Goal: Task Accomplishment & Management: Use online tool/utility

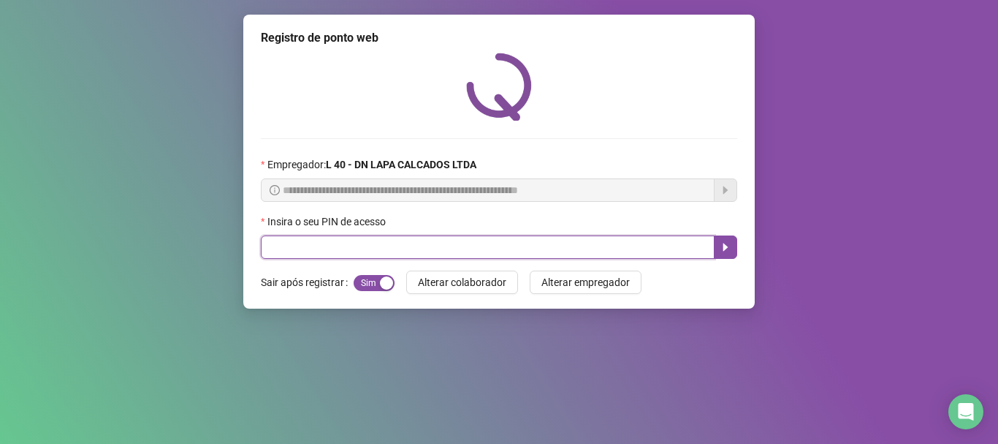
click at [318, 237] on input "text" at bounding box center [488, 246] width 454 height 23
type input "*****"
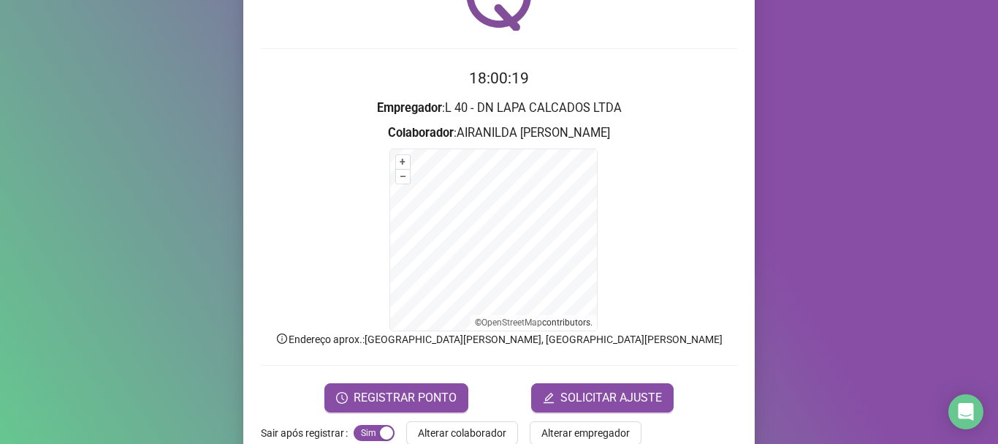
scroll to position [123, 0]
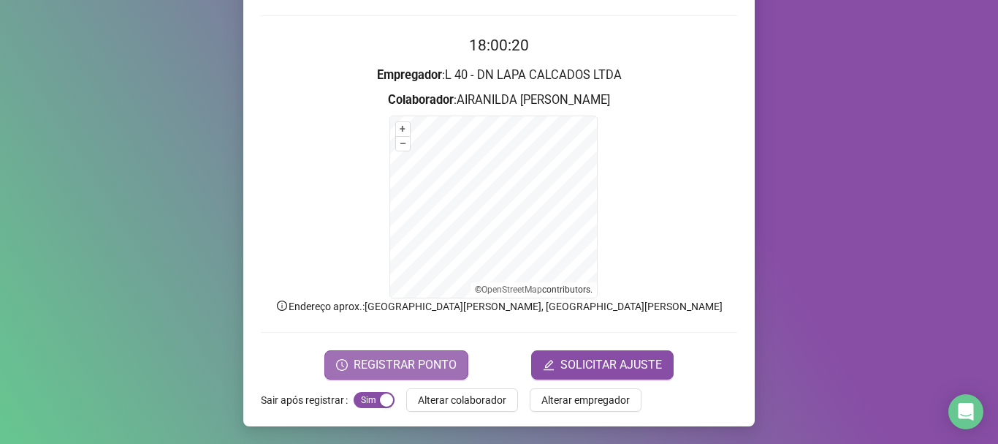
click at [387, 360] on span "REGISTRAR PONTO" at bounding box center [405, 365] width 103 height 18
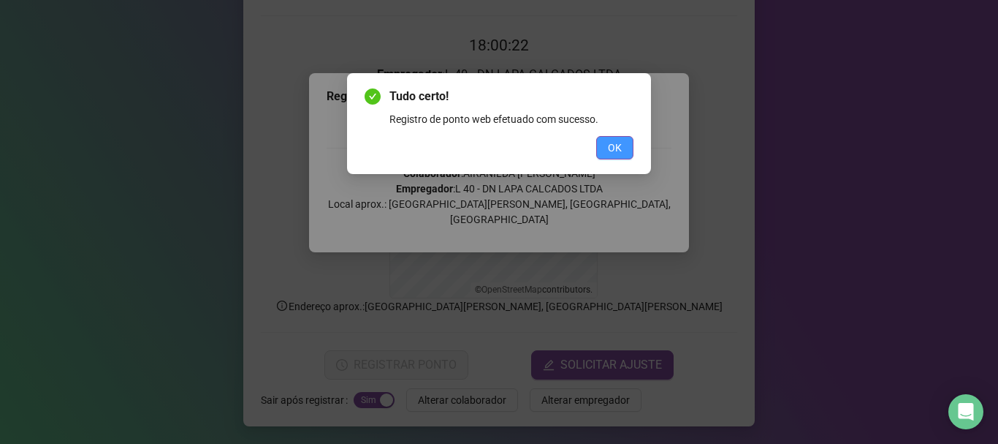
click at [610, 141] on span "OK" at bounding box center [615, 148] width 14 height 16
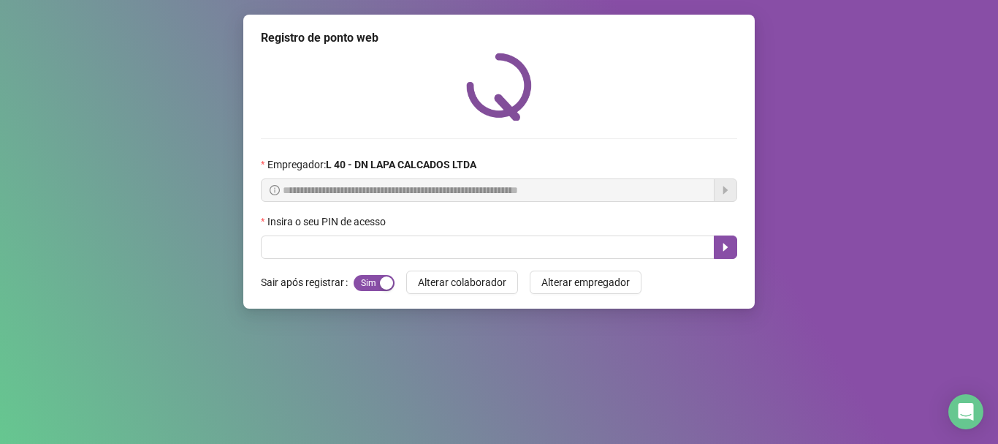
scroll to position [0, 0]
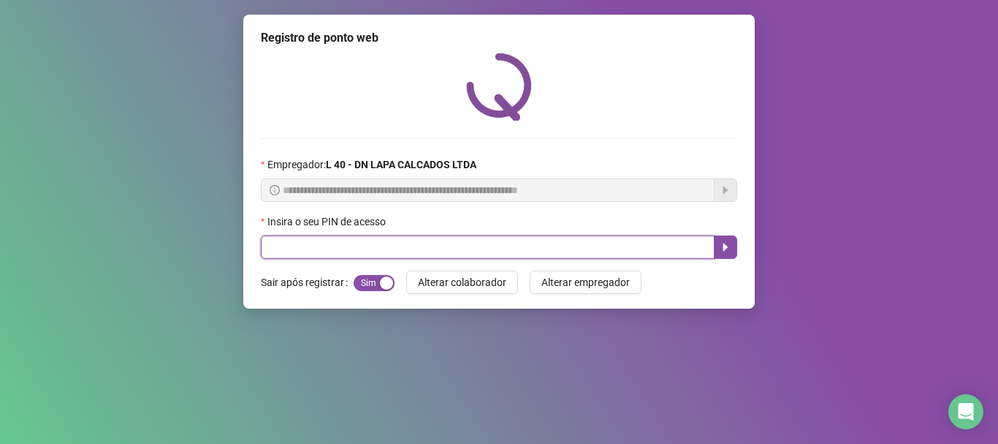
click at [493, 242] on input "text" at bounding box center [488, 246] width 454 height 23
type input "*****"
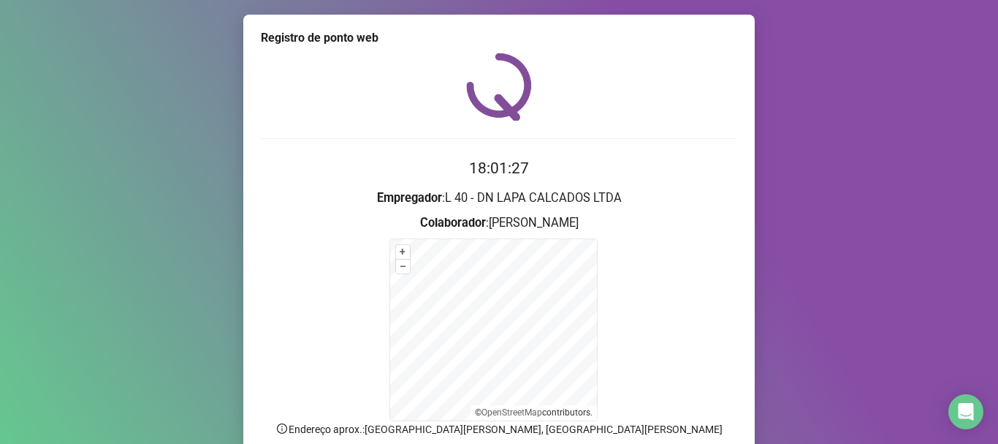
scroll to position [123, 0]
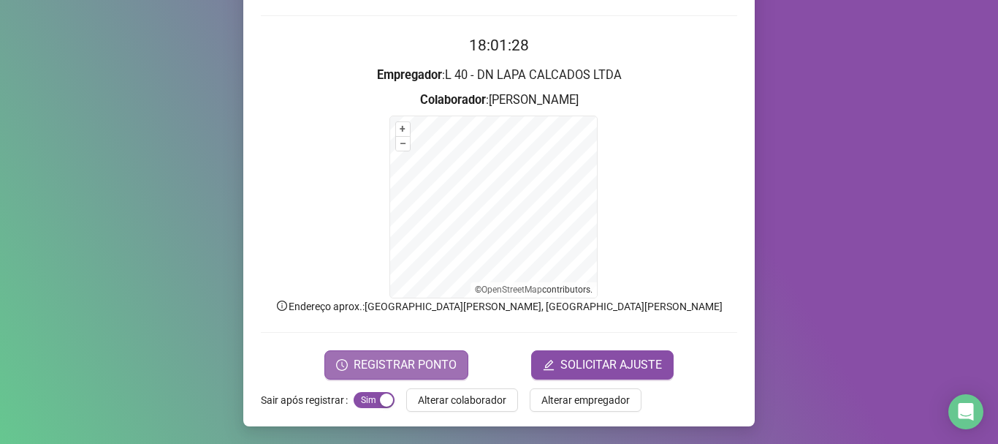
click at [408, 367] on span "REGISTRAR PONTO" at bounding box center [405, 365] width 103 height 18
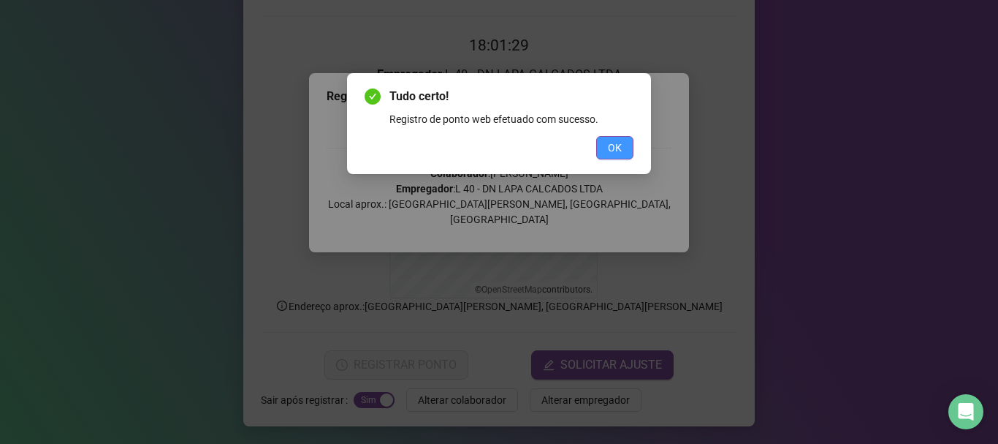
click at [623, 150] on button "OK" at bounding box center [614, 147] width 37 height 23
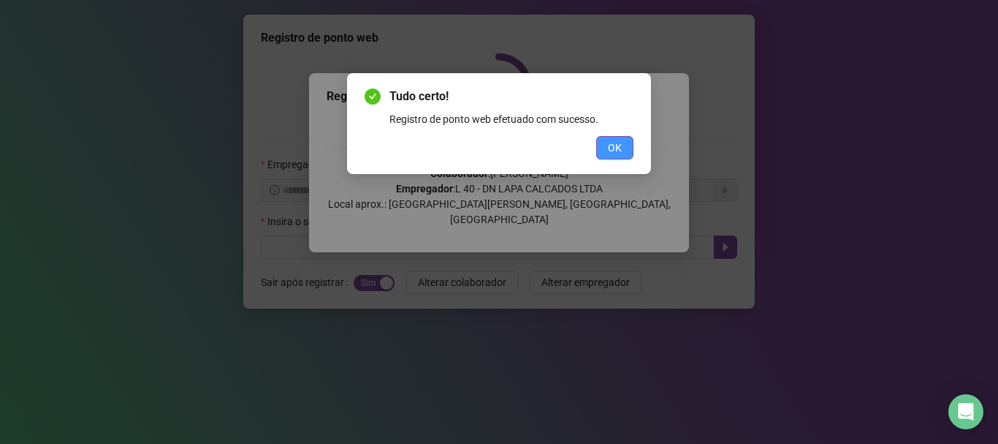
scroll to position [0, 0]
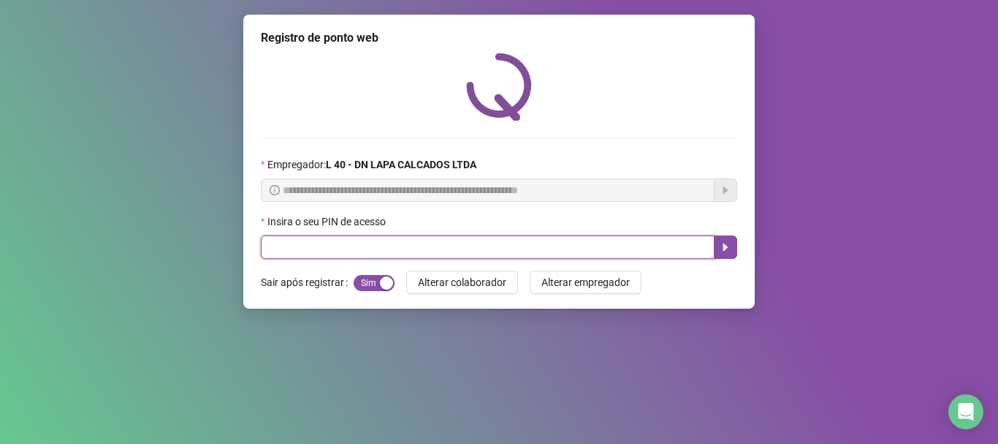
click at [460, 254] on input "text" at bounding box center [488, 246] width 454 height 23
type input "*****"
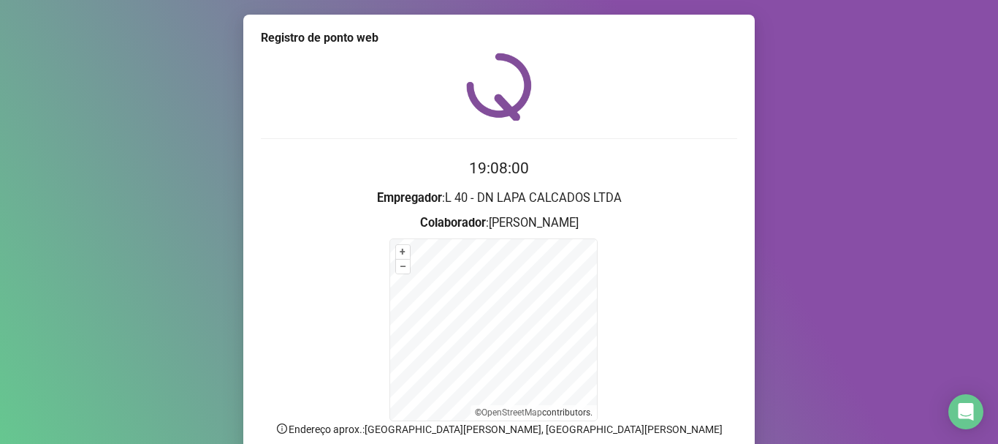
scroll to position [123, 0]
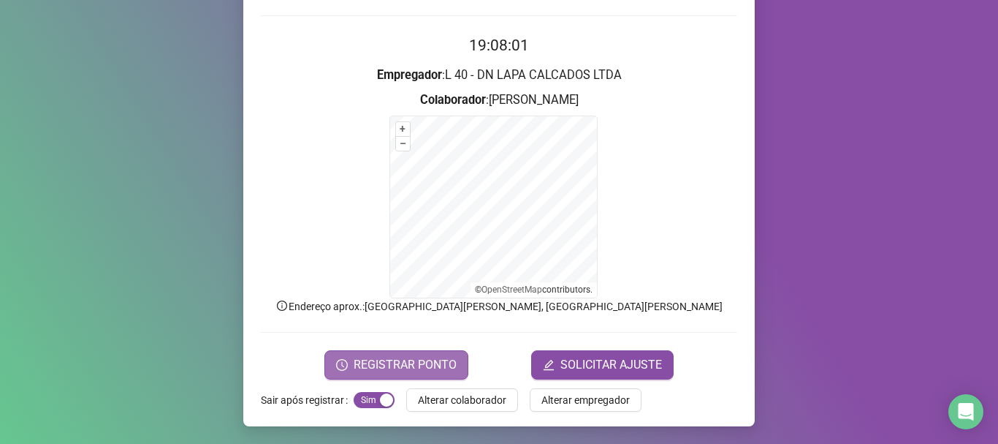
click at [392, 359] on span "REGISTRAR PONTO" at bounding box center [405, 365] width 103 height 18
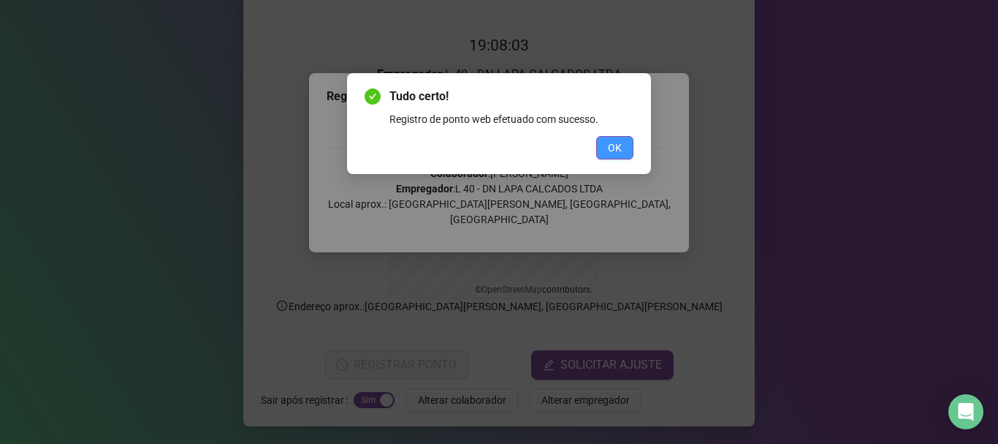
click at [615, 148] on span "OK" at bounding box center [615, 148] width 14 height 16
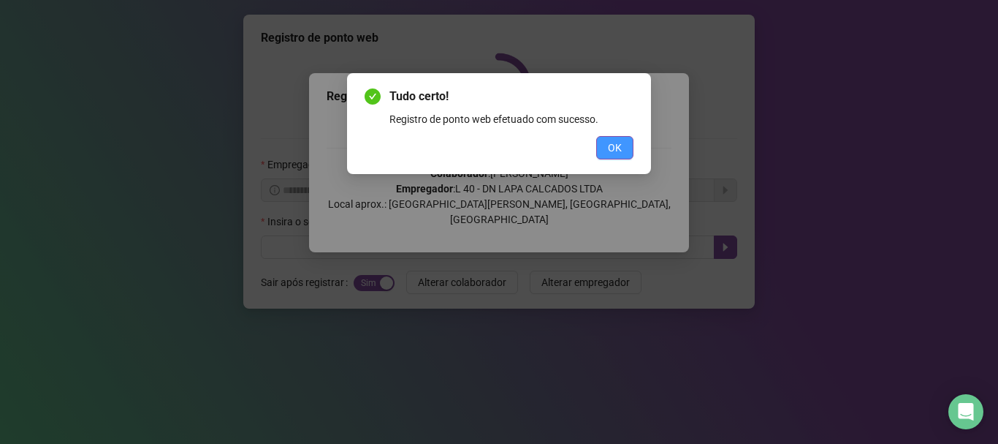
scroll to position [0, 0]
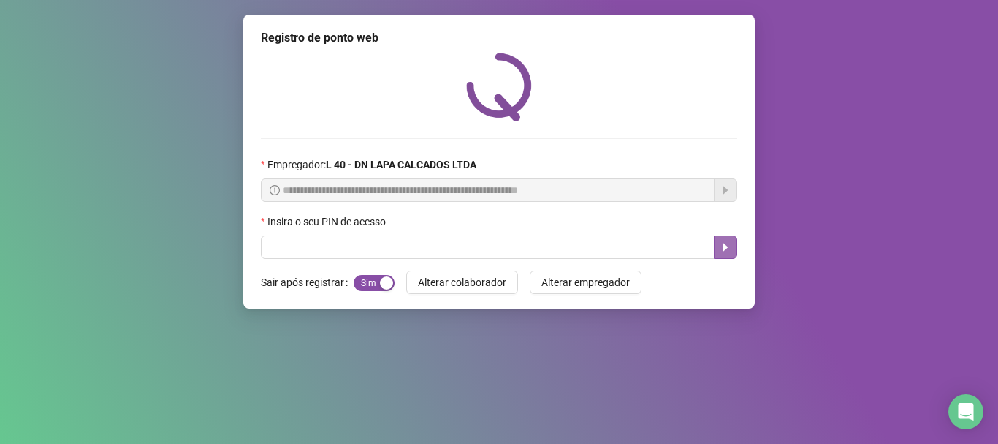
click at [726, 238] on button "button" at bounding box center [725, 246] width 23 height 23
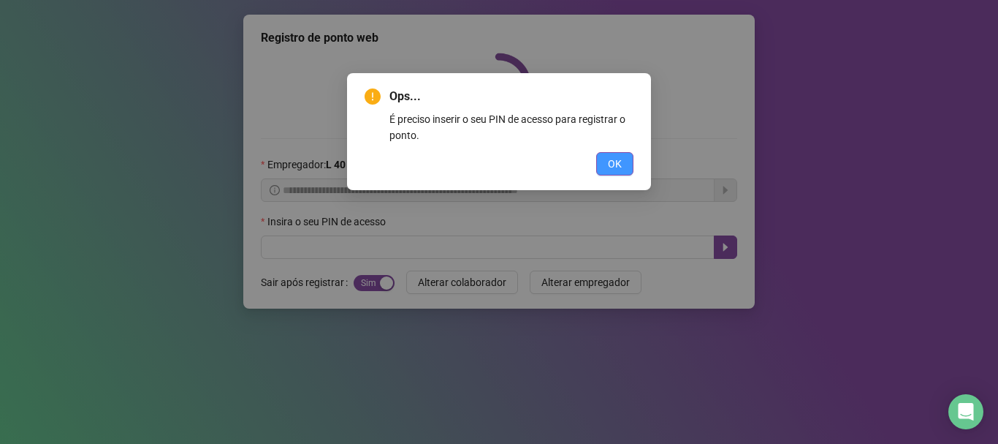
click at [622, 160] on button "OK" at bounding box center [614, 163] width 37 height 23
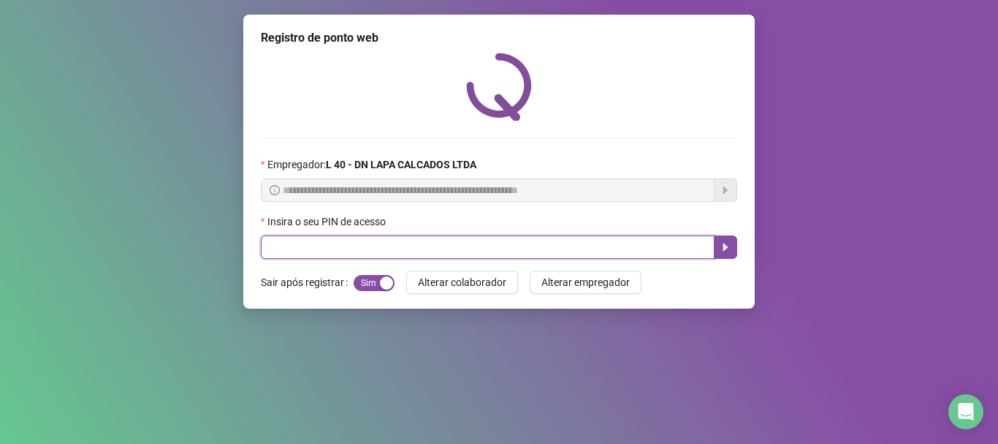
click at [499, 249] on input "text" at bounding box center [488, 246] width 454 height 23
type input "*****"
click at [732, 241] on button "button" at bounding box center [725, 246] width 23 height 23
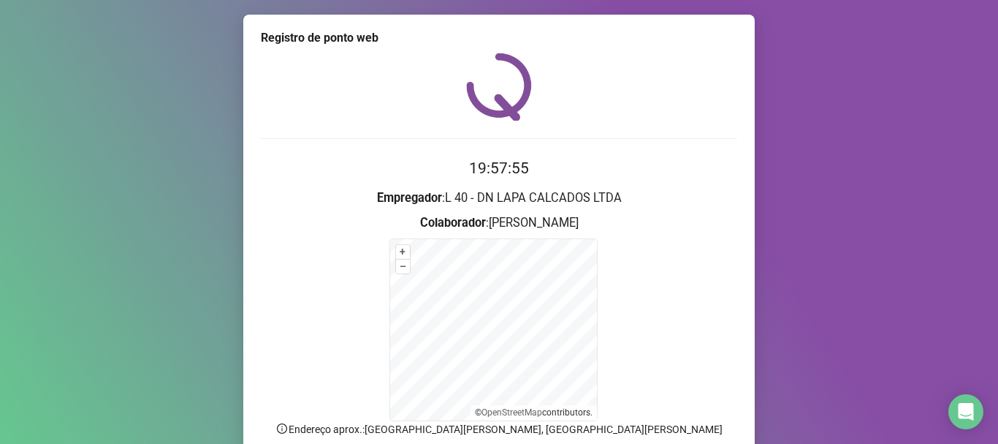
scroll to position [123, 0]
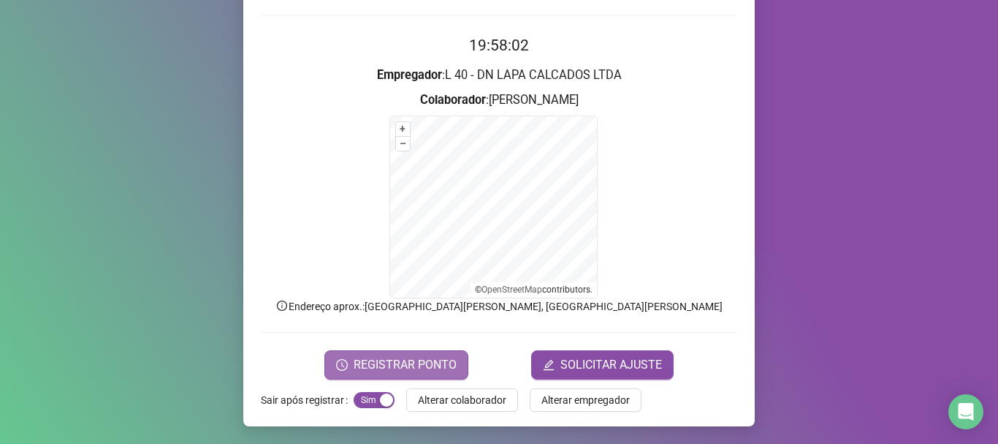
click at [392, 367] on span "REGISTRAR PONTO" at bounding box center [405, 365] width 103 height 18
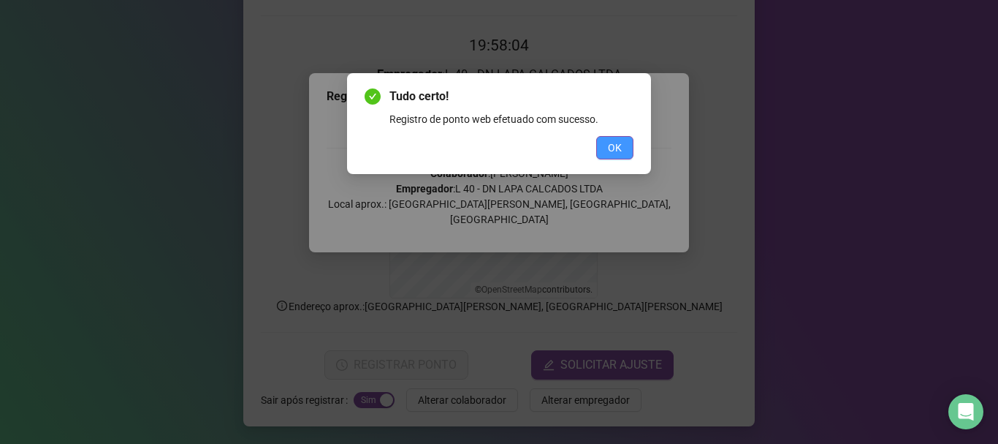
click at [618, 143] on span "OK" at bounding box center [615, 148] width 14 height 16
